Goal: Contribute content

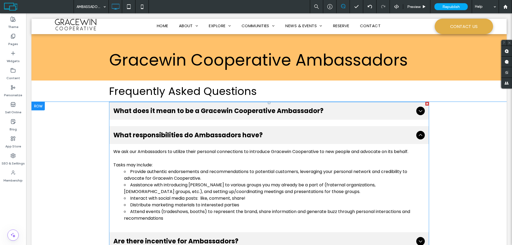
click at [419, 134] on icon at bounding box center [421, 135] width 6 height 6
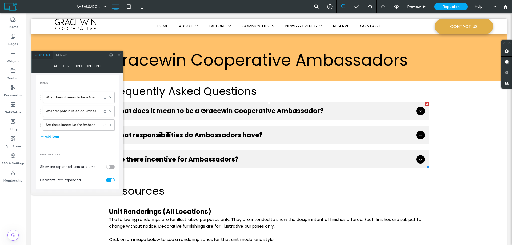
click at [118, 55] on icon at bounding box center [119, 55] width 4 height 4
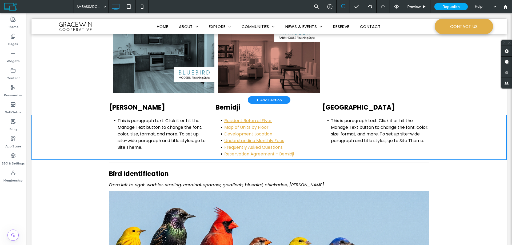
scroll to position [392, 0]
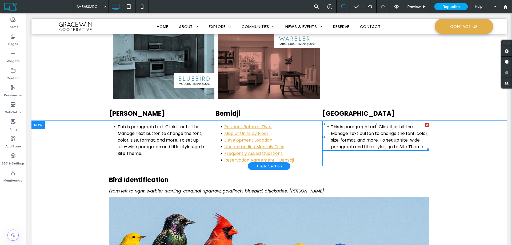
click at [353, 143] on span "This is paragraph text. Click it or hit the Manage Text button to change the fo…" at bounding box center [379, 137] width 97 height 26
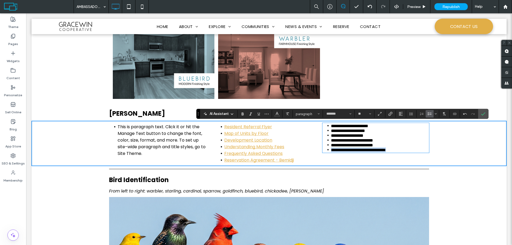
drag, startPoint x: 406, startPoint y: 161, endPoint x: 329, endPoint y: 163, distance: 76.9
click at [331, 152] on li "**********" at bounding box center [380, 150] width 98 height 5
click at [390, 114] on icon "Link" at bounding box center [391, 114] width 4 height 4
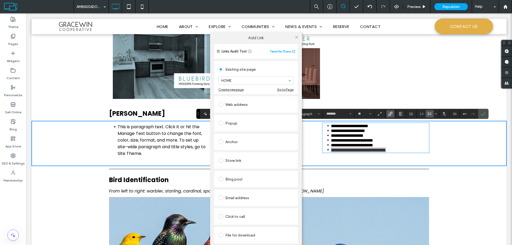
click at [228, 235] on div "File for download" at bounding box center [256, 235] width 75 height 9
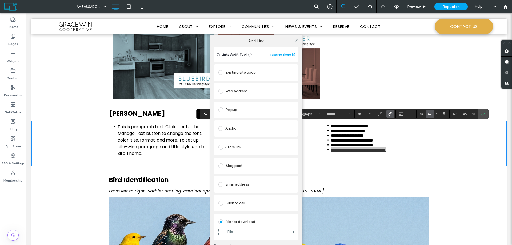
click at [228, 232] on div "File" at bounding box center [230, 232] width 6 height 5
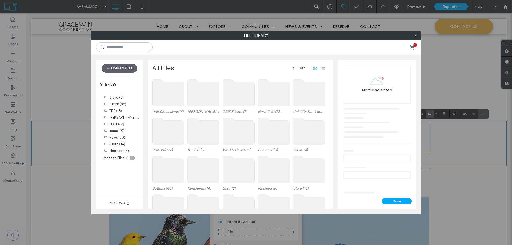
click at [269, 98] on use at bounding box center [274, 93] width 32 height 27
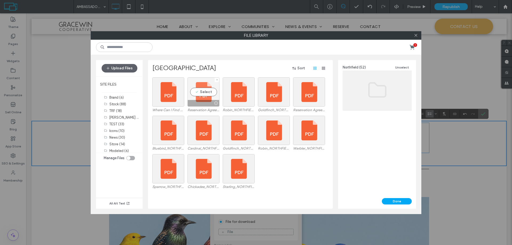
click at [205, 94] on div "Select" at bounding box center [204, 91] width 32 height 29
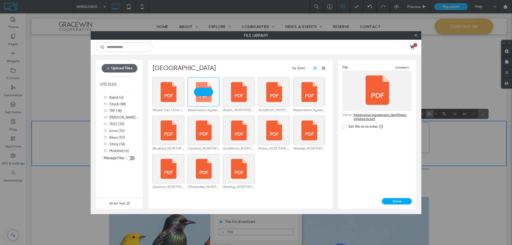
click at [344, 126] on icon at bounding box center [344, 127] width 2 height 2
click at [397, 201] on button "Done" at bounding box center [397, 201] width 30 height 6
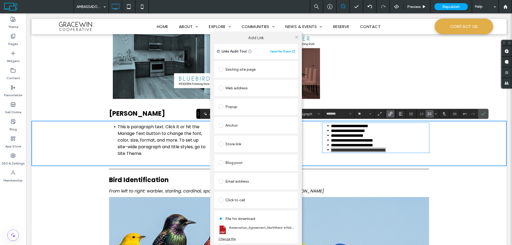
click at [383, 154] on div "Add Link Links Audit Tool Take Me There Existing site page HOME Create new page…" at bounding box center [256, 145] width 512 height 245
click at [387, 152] on div "Add Link Links Audit Tool Take Me There Existing site page HOME Create new page…" at bounding box center [256, 145] width 512 height 245
click at [382, 152] on div "Add Link Links Audit Tool Take Me There Existing site page HOME Create new page…" at bounding box center [256, 145] width 512 height 245
click at [295, 37] on icon at bounding box center [297, 37] width 4 height 4
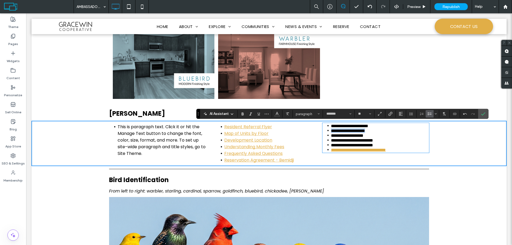
drag, startPoint x: 374, startPoint y: 133, endPoint x: 330, endPoint y: 135, distance: 43.8
click at [331, 133] on li "**********" at bounding box center [380, 130] width 98 height 5
click at [391, 115] on icon "Link" at bounding box center [391, 114] width 4 height 4
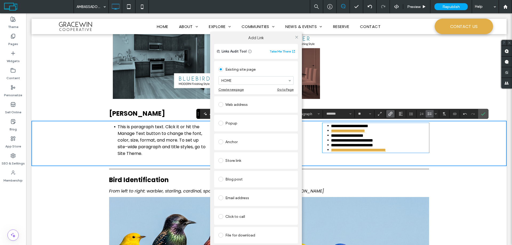
click at [242, 236] on div "File for download" at bounding box center [256, 235] width 75 height 9
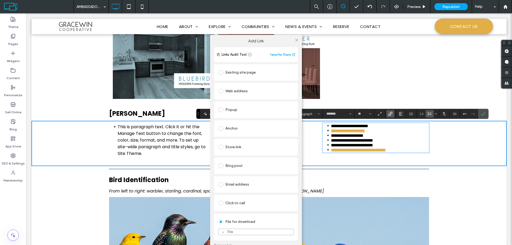
click at [231, 231] on div "File" at bounding box center [230, 232] width 6 height 5
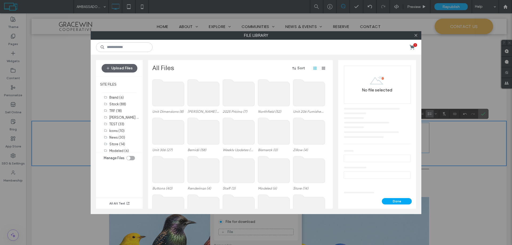
click at [277, 92] on use at bounding box center [274, 93] width 32 height 27
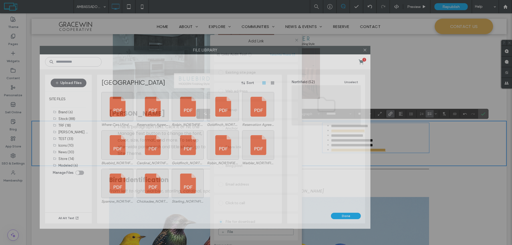
drag, startPoint x: 307, startPoint y: 36, endPoint x: 256, endPoint y: 51, distance: 53.0
click at [256, 51] on label "File Library" at bounding box center [205, 50] width 330 height 8
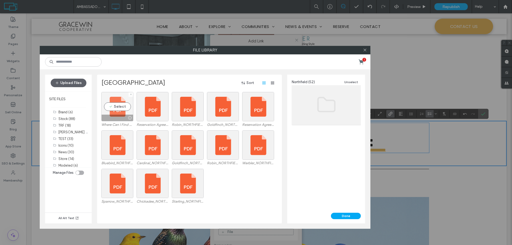
click at [118, 105] on div "Select" at bounding box center [117, 106] width 32 height 29
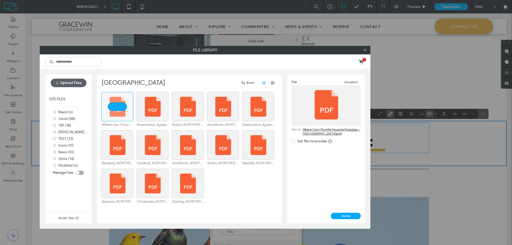
click at [302, 143] on div "Set file to no index" at bounding box center [313, 141] width 30 height 5
click at [354, 215] on button "Done" at bounding box center [346, 216] width 30 height 6
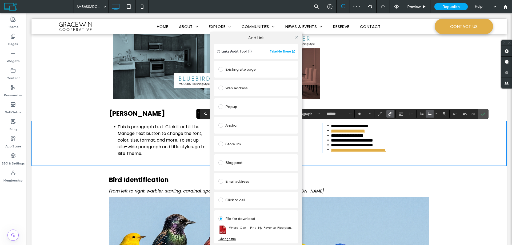
click at [378, 141] on div "Add Link Links Audit Tool Take Me There Existing site page HOME Create new page…" at bounding box center [256, 145] width 512 height 245
click at [377, 139] on div "Add Link Links Audit Tool Take Me There Existing site page HOME Create new page…" at bounding box center [256, 145] width 512 height 245
click at [296, 37] on icon at bounding box center [297, 37] width 4 height 4
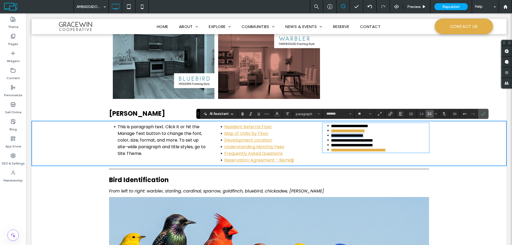
drag, startPoint x: 377, startPoint y: 139, endPoint x: 330, endPoint y: 141, distance: 46.7
click at [331, 138] on span "**********" at bounding box center [347, 136] width 33 height 4
click at [392, 115] on icon "Link" at bounding box center [391, 114] width 4 height 4
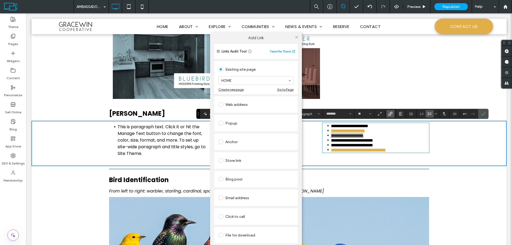
click at [224, 236] on label at bounding box center [222, 235] width 7 height 5
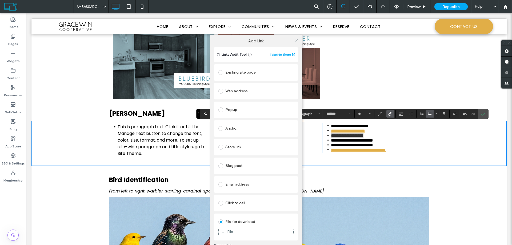
click at [230, 233] on div "File" at bounding box center [230, 232] width 6 height 5
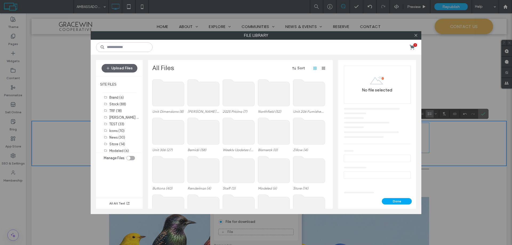
click at [270, 92] on use at bounding box center [274, 93] width 32 height 27
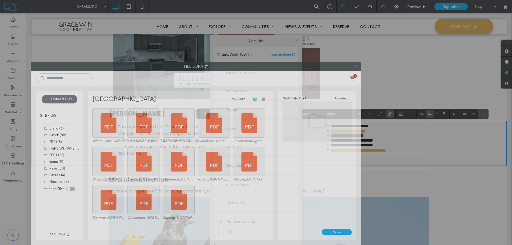
drag, startPoint x: 278, startPoint y: 37, endPoint x: 223, endPoint y: 98, distance: 81.8
click at [223, 98] on div "File Library 1 Upload Files SITE FILES Brand (6) Stock (88) TRF (18) [PERSON_NA…" at bounding box center [196, 153] width 331 height 183
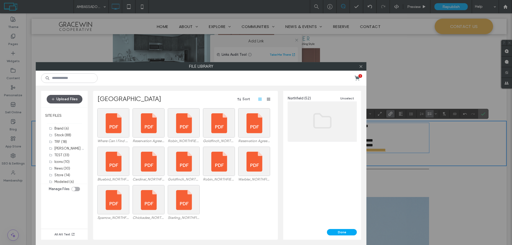
click at [62, 99] on button "Upload Files" at bounding box center [65, 99] width 36 height 9
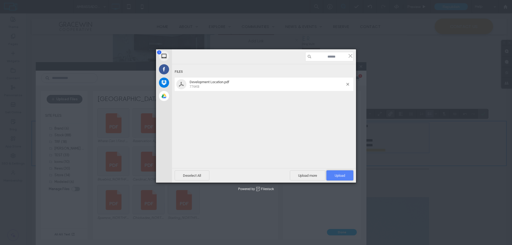
click at [337, 174] on span "Upload 1" at bounding box center [340, 176] width 10 height 4
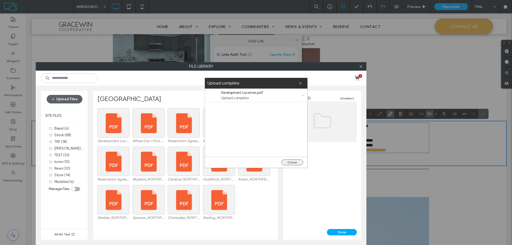
click at [291, 164] on button "Close" at bounding box center [293, 163] width 22 height 6
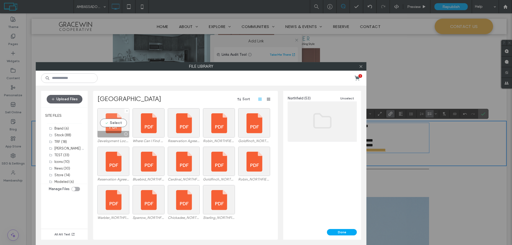
click at [109, 132] on div at bounding box center [113, 134] width 31 height 6
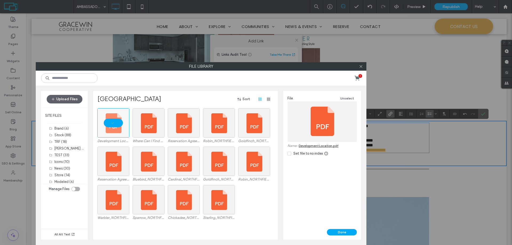
click at [290, 154] on icon at bounding box center [290, 154] width 2 height 2
click at [341, 231] on button "Done" at bounding box center [342, 232] width 30 height 6
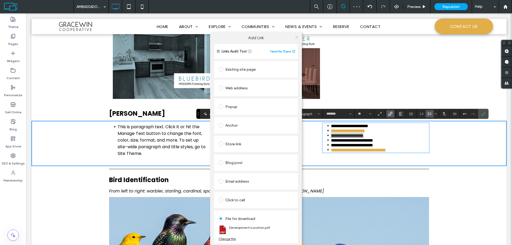
click at [297, 38] on icon at bounding box center [297, 37] width 4 height 4
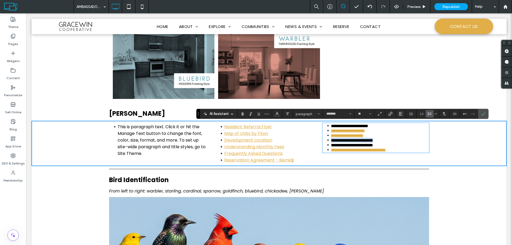
drag, startPoint x: 390, startPoint y: 147, endPoint x: 328, endPoint y: 146, distance: 61.9
click at [331, 143] on li "**********" at bounding box center [380, 140] width 98 height 5
click at [390, 113] on icon "Link" at bounding box center [391, 114] width 4 height 4
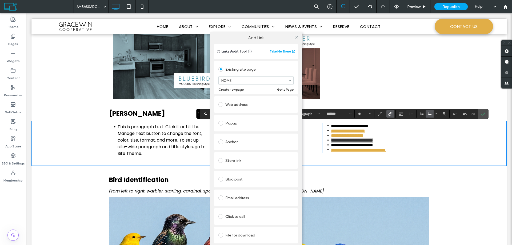
click at [230, 235] on div "File for download" at bounding box center [256, 235] width 75 height 9
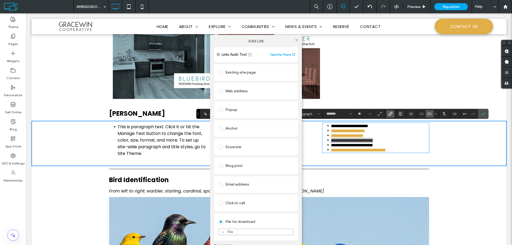
click at [228, 231] on div "File" at bounding box center [230, 232] width 6 height 5
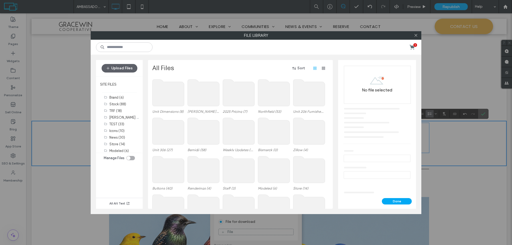
click at [280, 99] on use at bounding box center [274, 93] width 32 height 27
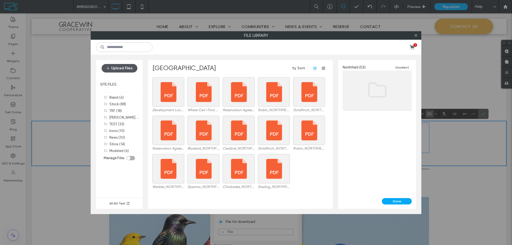
click at [114, 65] on button "Upload Files" at bounding box center [120, 68] width 36 height 9
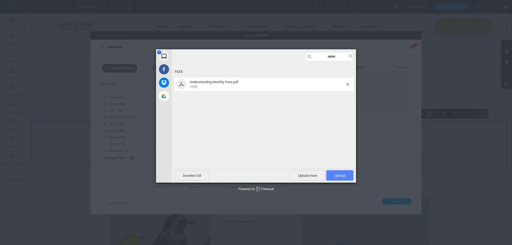
click at [343, 174] on span "Upload 1" at bounding box center [340, 176] width 10 height 4
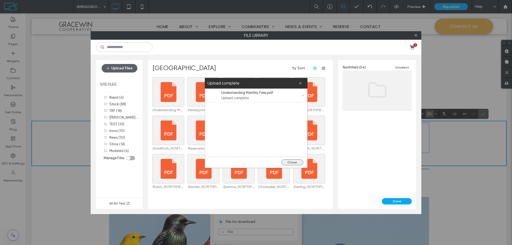
click at [290, 161] on button "Close" at bounding box center [293, 163] width 22 height 6
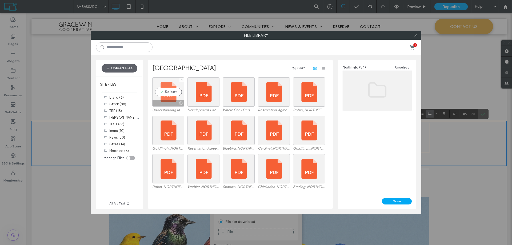
click at [167, 93] on div "Select" at bounding box center [168, 91] width 32 height 29
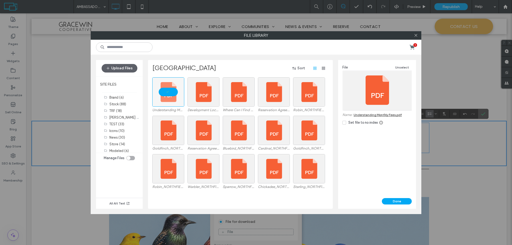
click at [345, 122] on icon at bounding box center [344, 123] width 2 height 2
click at [398, 202] on button "Done" at bounding box center [397, 201] width 30 height 6
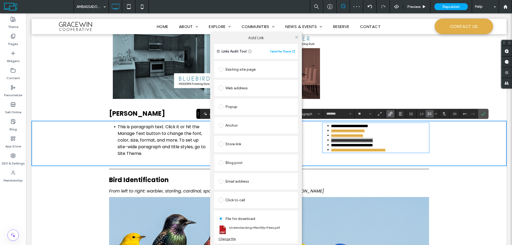
click at [362, 153] on div "Add Link Links Audit Tool Take Me There Existing site page HOME Create new page…" at bounding box center [256, 145] width 512 height 245
click at [371, 153] on div "Add Link Links Audit Tool Take Me There Existing site page HOME Create new page…" at bounding box center [256, 145] width 512 height 245
click at [296, 37] on icon at bounding box center [297, 37] width 4 height 4
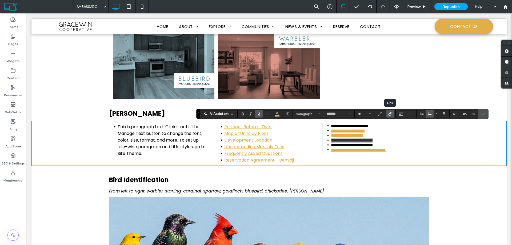
click at [390, 113] on use "Link" at bounding box center [391, 114] width 4 height 4
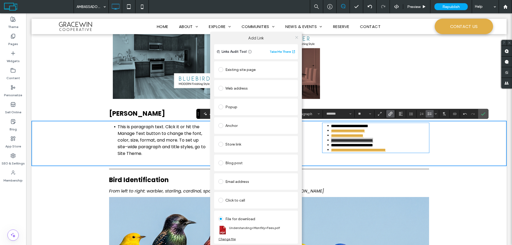
click at [296, 37] on icon at bounding box center [297, 37] width 4 height 4
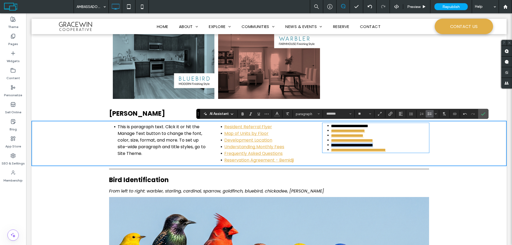
drag, startPoint x: 388, startPoint y: 153, endPoint x: 327, endPoint y: 151, distance: 60.6
click at [331, 148] on li "**********" at bounding box center [380, 145] width 98 height 5
click at [391, 113] on icon "Link" at bounding box center [391, 114] width 4 height 4
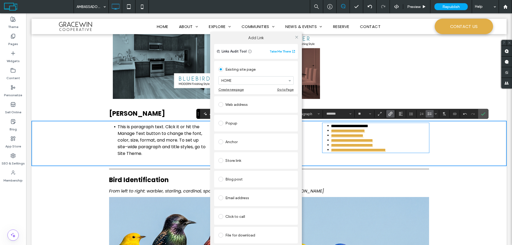
click at [228, 235] on div "File for download" at bounding box center [256, 235] width 75 height 9
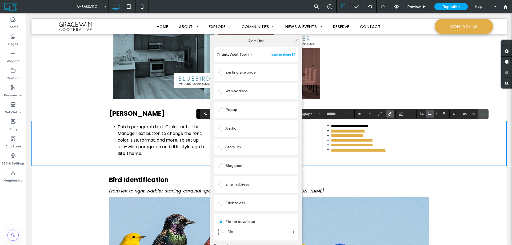
click at [230, 231] on div "File" at bounding box center [230, 232] width 6 height 5
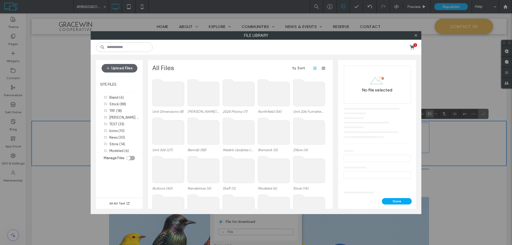
click at [270, 95] on use at bounding box center [274, 93] width 32 height 27
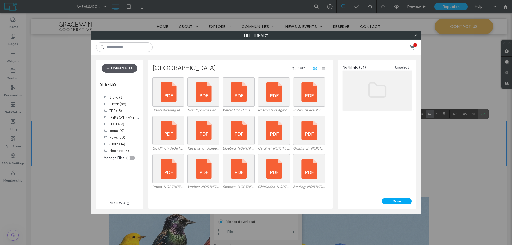
click at [128, 69] on button "Upload Files" at bounding box center [120, 68] width 36 height 9
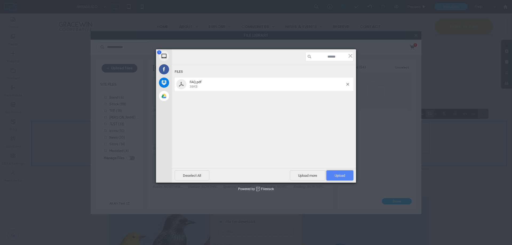
click at [334, 176] on span "Upload 1" at bounding box center [340, 176] width 27 height 10
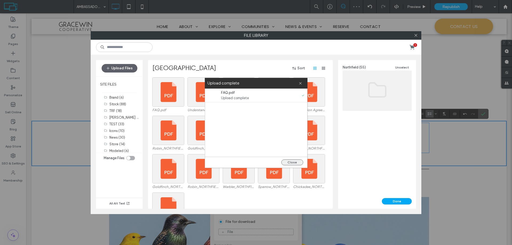
click at [290, 162] on button "Close" at bounding box center [293, 163] width 22 height 6
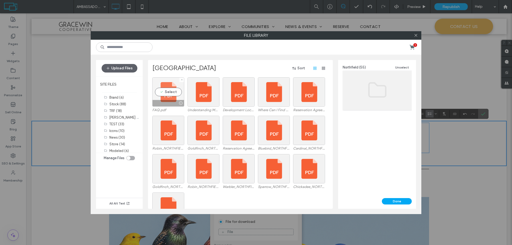
click at [173, 91] on div "Select" at bounding box center [168, 91] width 32 height 29
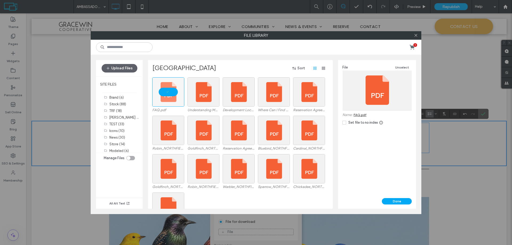
click at [360, 123] on div "Set file to no index" at bounding box center [364, 122] width 30 height 5
click at [394, 201] on button "Done" at bounding box center [397, 201] width 30 height 6
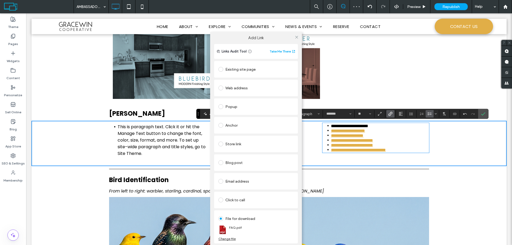
click at [386, 127] on div "Add Link Links Audit Tool Take Me There Existing site page HOME Create new page…" at bounding box center [256, 145] width 512 height 245
click at [297, 38] on icon at bounding box center [297, 37] width 4 height 4
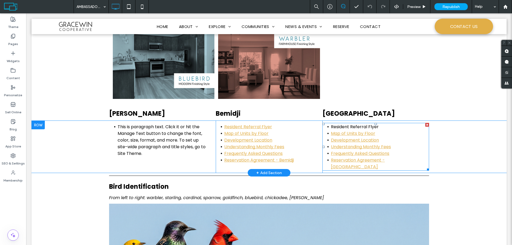
click at [331, 128] on span "Resident Referral Flyer" at bounding box center [355, 127] width 48 height 6
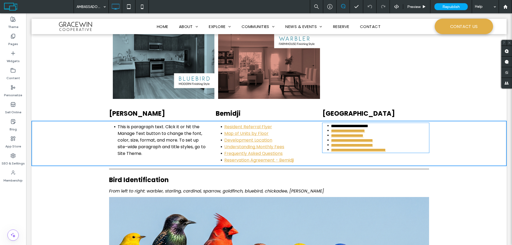
type input "*******"
type input "**"
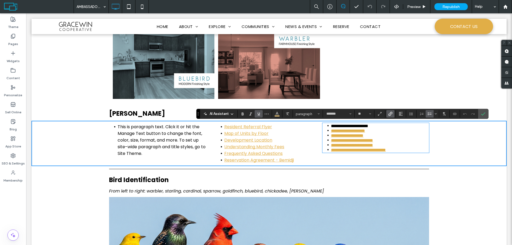
click at [331, 126] on span "**********" at bounding box center [349, 126] width 37 height 4
click at [414, 152] on li "**********" at bounding box center [380, 150] width 98 height 5
